Goal: Navigation & Orientation: Find specific page/section

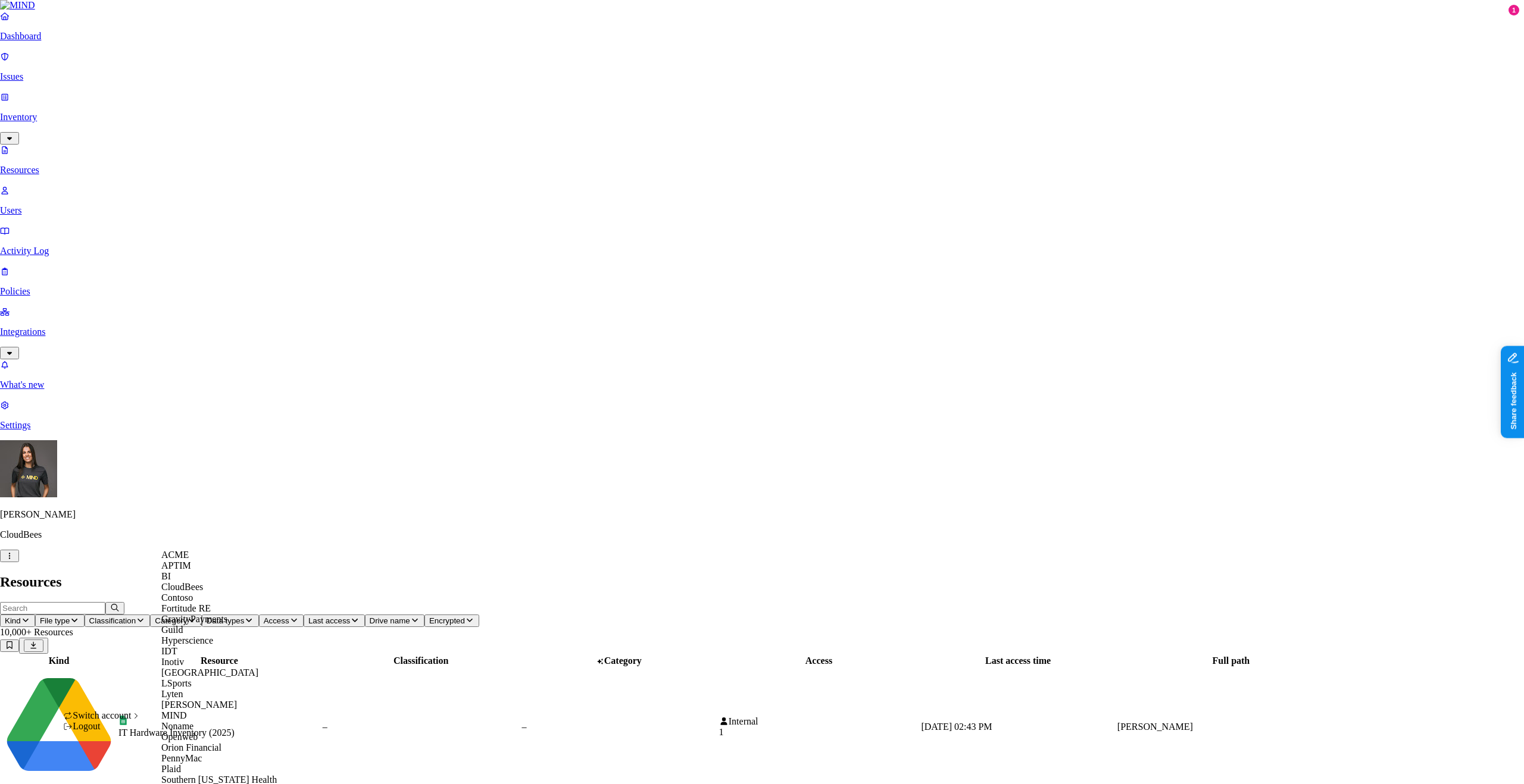
click at [201, 560] on div "ACME" at bounding box center [219, 555] width 116 height 11
